Goal: Task Accomplishment & Management: Use online tool/utility

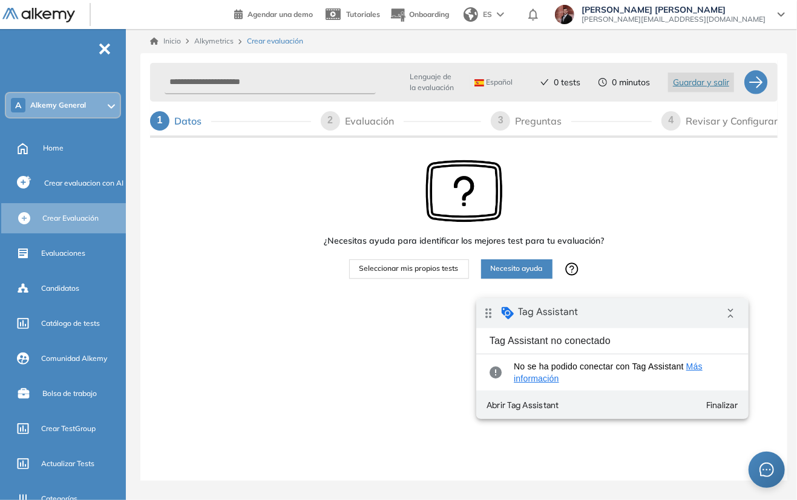
click at [586, 315] on div "drag_indicator Tag Assistant collapse_all" at bounding box center [612, 313] width 272 height 30
click at [735, 406] on button "Finalizar" at bounding box center [721, 405] width 44 height 22
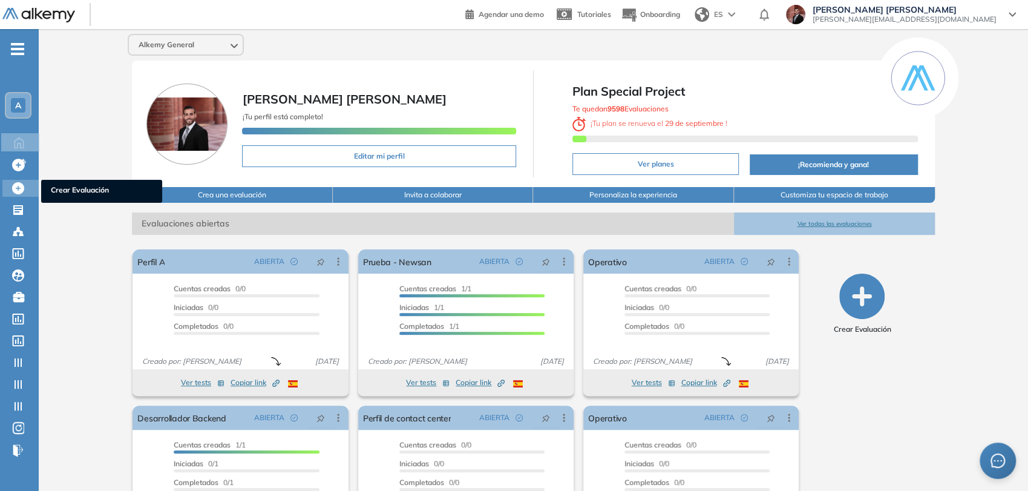
click at [6, 185] on div "Crear Evaluación Crear Evaluación" at bounding box center [20, 188] width 36 height 17
